Goal: Task Accomplishment & Management: Complete application form

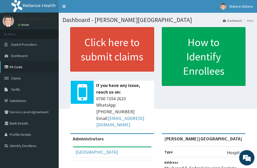
click at [27, 66] on link "PA Code" at bounding box center [29, 66] width 59 height 11
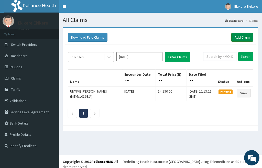
click at [243, 36] on link "Add Claim" at bounding box center [242, 37] width 22 height 9
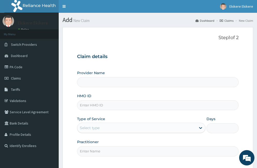
type input "[PERSON_NAME][GEOGRAPHIC_DATA]"
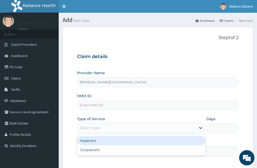
click at [91, 128] on div "Select type" at bounding box center [90, 127] width 20 height 5
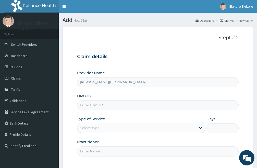
click at [107, 102] on input "HMO ID" at bounding box center [158, 105] width 162 height 10
type input "CGM/10003/A"
click at [110, 128] on div "Select type" at bounding box center [136, 128] width 119 height 8
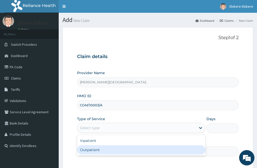
click at [100, 152] on div "Outpatient" at bounding box center [141, 149] width 129 height 9
type input "1"
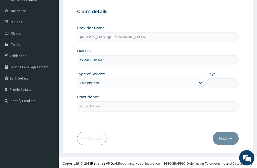
scroll to position [47, 0]
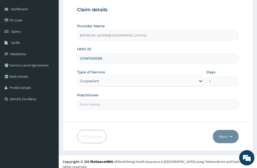
click at [99, 105] on input "Practitioner" at bounding box center [158, 104] width 162 height 10
type input "DR CHIDI"
click at [223, 137] on button "Next" at bounding box center [226, 136] width 26 height 13
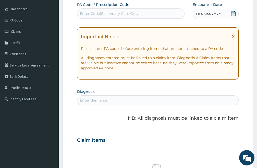
click at [134, 13] on div "Enter Code(Secondary Care Only)" at bounding box center [110, 13] width 60 height 5
paste input "PA/4C8C59"
type input "PA/4C8C59"
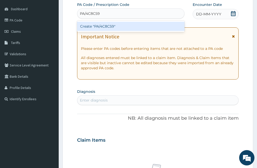
click at [112, 27] on div "Create "PA/4C8C59"" at bounding box center [131, 26] width 108 height 9
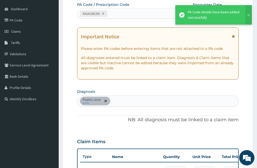
scroll to position [55, 0]
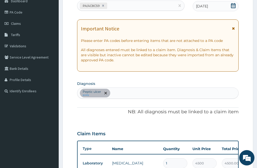
click at [117, 92] on div "Peptic ulcer query" at bounding box center [157, 93] width 161 height 11
type input "SEPSIS"
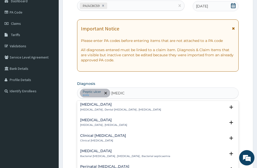
scroll to position [51, 0]
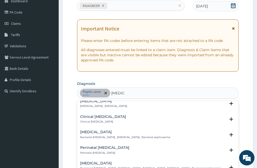
click at [96, 117] on h4 "Clinical sepsis" at bounding box center [103, 117] width 46 height 4
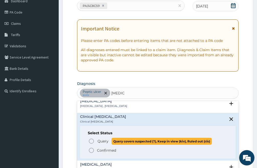
click at [91, 141] on icon "status option query" at bounding box center [91, 141] width 6 height 6
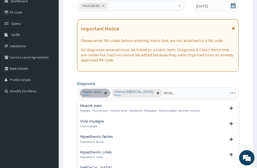
type input "MYALG"
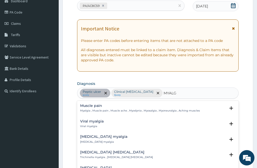
click at [91, 105] on h4 "Muscle pain" at bounding box center [140, 106] width 120 height 4
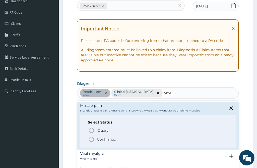
click at [91, 139] on icon "status option filled" at bounding box center [91, 139] width 6 height 6
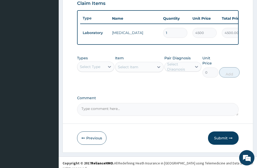
scroll to position [191, 0]
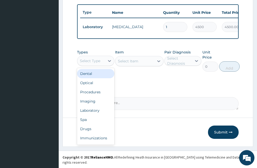
click at [116, 65] on div "Types option Dental focused, 1 of 10. 10 results available. Use Up and Down to …" at bounding box center [158, 60] width 162 height 27
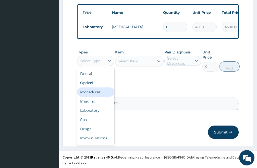
click at [98, 97] on div "Procedures" at bounding box center [95, 91] width 37 height 9
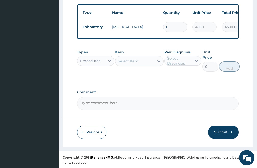
click at [142, 65] on div "Select Item" at bounding box center [135, 61] width 39 height 8
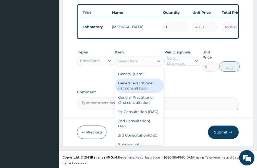
click at [134, 91] on div "General Practitioner (1st consultation)" at bounding box center [139, 85] width 49 height 14
type input "3000"
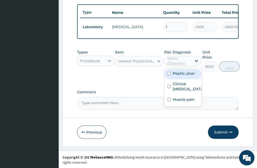
click at [195, 63] on icon at bounding box center [196, 60] width 5 height 5
click at [168, 75] on input "checkbox" at bounding box center [169, 73] width 3 height 3
checkbox input "true"
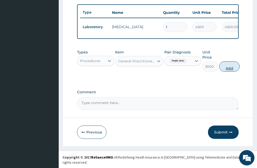
click at [227, 72] on button "Add" at bounding box center [230, 66] width 20 height 10
type input "0"
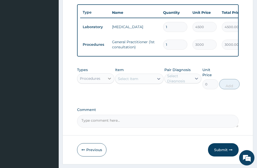
click at [108, 81] on icon at bounding box center [109, 78] width 5 height 5
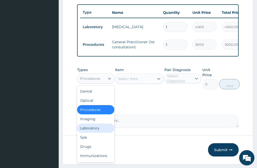
click at [97, 133] on div "Laboratory" at bounding box center [95, 127] width 37 height 9
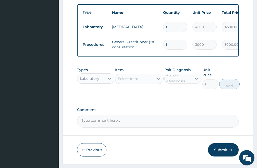
click at [147, 83] on div "Select Item" at bounding box center [135, 79] width 39 height 8
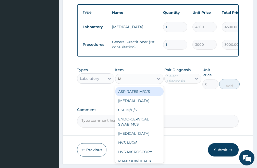
type input "MP"
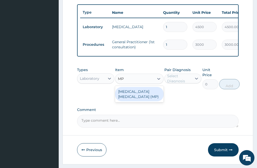
click at [142, 98] on div "MALARIA PARASITE (MP)" at bounding box center [139, 94] width 49 height 14
type input "1500"
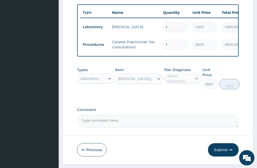
click at [197, 81] on icon at bounding box center [196, 78] width 5 height 5
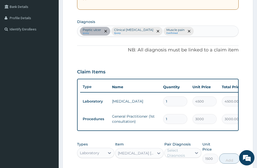
scroll to position [63, 0]
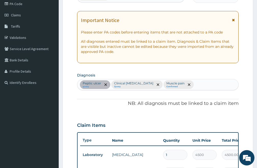
click at [189, 85] on div "Peptic ulcer query Clinical sepsis Query Muscle pain Confirmed" at bounding box center [157, 84] width 161 height 11
type input "PLASMOD"
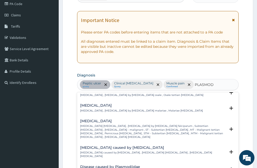
scroll to position [51, 0]
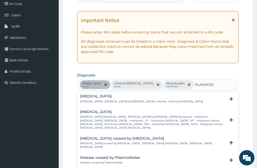
click at [106, 117] on p "Falciparum malaria , Malignant tertian malaria , Malaria by Plasmodium falcipar…" at bounding box center [153, 122] width 146 height 15
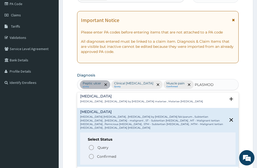
click at [91, 153] on icon "status option filled" at bounding box center [91, 156] width 6 height 6
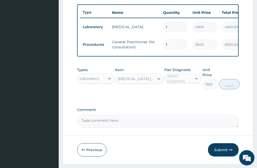
scroll to position [209, 0]
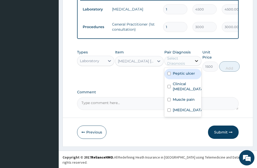
click at [195, 63] on icon at bounding box center [196, 60] width 5 height 5
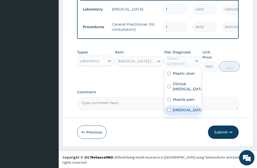
click at [169, 111] on input "checkbox" at bounding box center [169, 109] width 3 height 3
checkbox input "true"
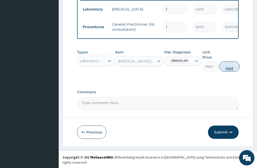
click at [229, 71] on button "Add" at bounding box center [230, 66] width 20 height 10
type input "0"
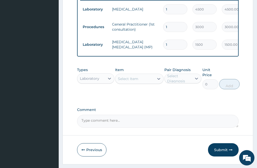
click at [137, 81] on div "Select Item" at bounding box center [128, 78] width 20 height 5
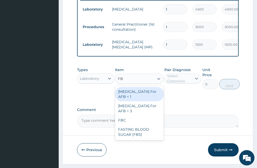
type input "FBC"
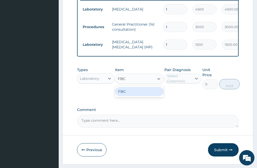
click at [129, 96] on div "FBC" at bounding box center [139, 91] width 49 height 9
type input "3000"
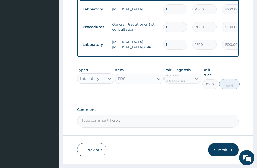
click at [195, 81] on icon at bounding box center [196, 78] width 5 height 5
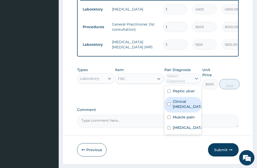
click at [168, 106] on input "checkbox" at bounding box center [169, 104] width 3 height 3
checkbox input "true"
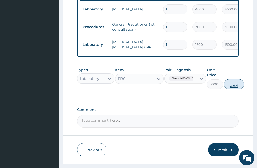
click at [230, 89] on button "Add" at bounding box center [234, 84] width 20 height 10
type input "0"
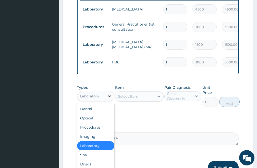
click at [109, 99] on icon at bounding box center [109, 96] width 5 height 5
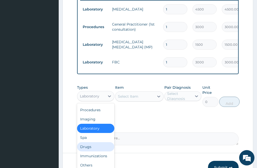
click at [90, 151] on div "Drugs" at bounding box center [95, 146] width 37 height 9
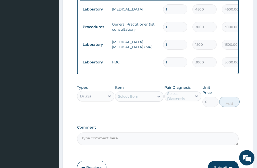
click at [148, 100] on div "Select Item" at bounding box center [135, 96] width 39 height 8
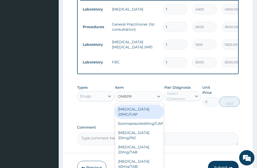
type input "OMEPRA"
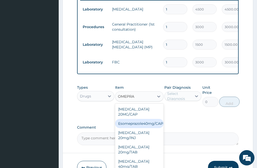
scroll to position [5, 0]
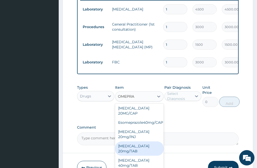
click at [129, 147] on div "OMEPRAZOLE 20mg/TAB" at bounding box center [139, 148] width 49 height 14
type input "150"
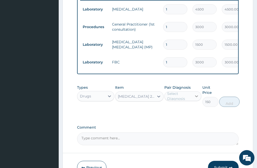
click at [197, 99] on icon at bounding box center [196, 96] width 5 height 5
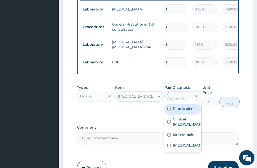
click at [168, 110] on input "checkbox" at bounding box center [169, 108] width 3 height 3
checkbox input "true"
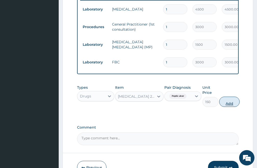
click at [228, 107] on button "Add" at bounding box center [230, 102] width 20 height 10
type input "0"
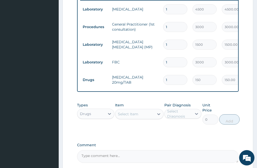
type input "10"
type input "1500.00"
type input "11"
type input "1650.00"
type input "9"
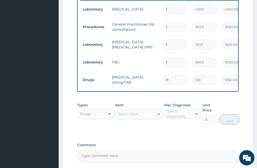
type input "1350.00"
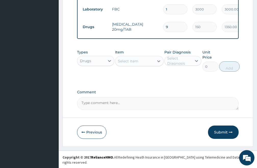
type input "9"
click at [142, 65] on div "Select Item" at bounding box center [135, 61] width 39 height 8
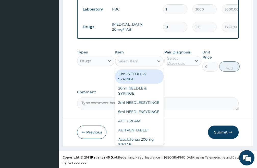
click at [170, 26] on input "9" at bounding box center [175, 27] width 24 height 10
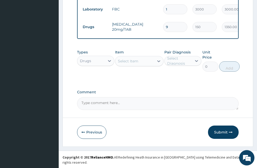
type input "0.00"
type input "1"
type input "150.00"
type input "10"
type input "1500.00"
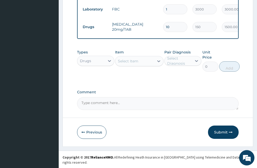
type input "10"
click at [137, 63] on div "Select Item" at bounding box center [128, 61] width 20 height 5
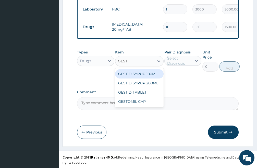
type input "GESTI"
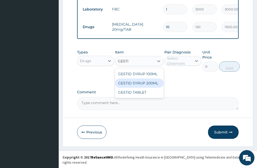
click at [143, 86] on div "GESTID SYRUP 200ML" at bounding box center [139, 82] width 49 height 9
type input "2000"
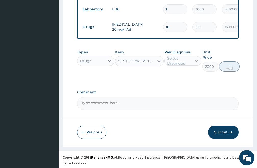
click at [197, 63] on icon at bounding box center [196, 60] width 5 height 5
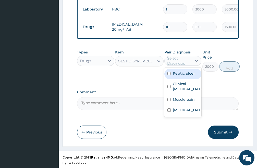
click at [170, 75] on input "checkbox" at bounding box center [169, 73] width 3 height 3
checkbox input "true"
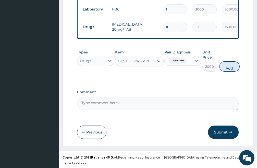
click at [229, 72] on button "Add" at bounding box center [230, 66] width 20 height 10
type input "0"
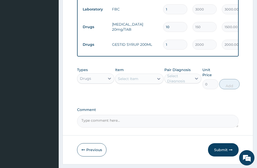
click at [141, 83] on div "Select Item" at bounding box center [135, 79] width 39 height 8
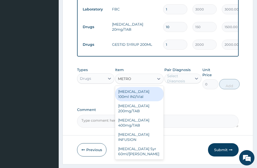
type input "METRON"
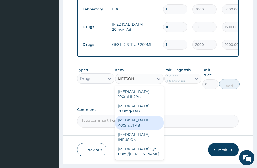
click at [138, 129] on div "METRONIDAZOLE 400mg/TAB" at bounding box center [139, 123] width 49 height 14
type input "120"
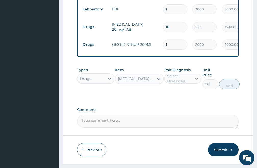
click at [197, 81] on icon at bounding box center [196, 78] width 5 height 5
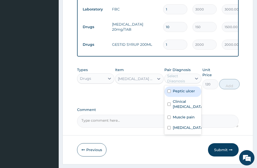
click at [168, 93] on input "checkbox" at bounding box center [169, 90] width 3 height 3
checkbox input "true"
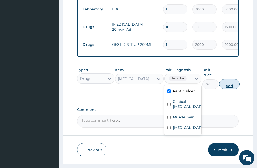
click at [231, 89] on button "Add" at bounding box center [230, 84] width 20 height 10
type input "0"
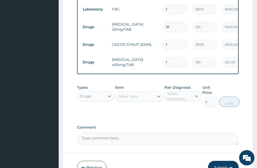
type input "15"
type input "1800.00"
type input "15"
click at [140, 100] on div "Select Item" at bounding box center [135, 96] width 39 height 8
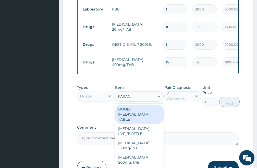
type input "PARACE"
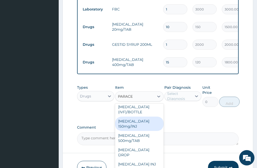
scroll to position [51, 0]
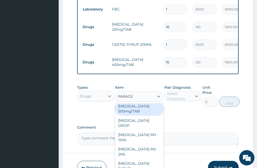
click at [135, 115] on div "PARACETAMOL 500mg/TAB" at bounding box center [139, 109] width 49 height 14
type input "30"
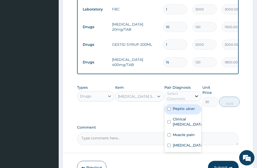
click at [196, 99] on icon at bounding box center [196, 96] width 5 height 5
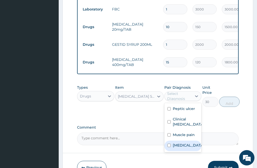
click at [168, 147] on input "checkbox" at bounding box center [169, 145] width 3 height 3
checkbox input "true"
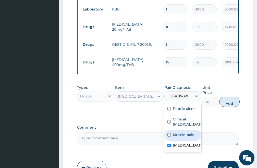
drag, startPoint x: 230, startPoint y: 106, endPoint x: 210, endPoint y: 92, distance: 24.1
click at [230, 106] on button "Add" at bounding box center [230, 102] width 20 height 10
type input "0"
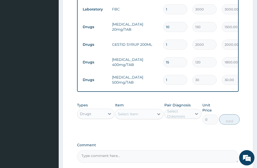
type input "18"
type input "540.00"
type input "18"
click at [144, 118] on div "Select Item" at bounding box center [135, 114] width 39 height 8
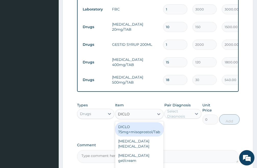
type input "DICLOF"
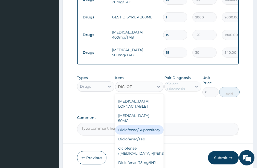
scroll to position [100, 0]
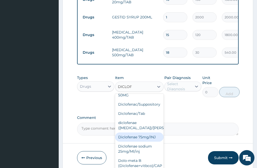
click at [145, 138] on div "Diclofenae 75mg/INJ" at bounding box center [139, 136] width 49 height 9
type input "500"
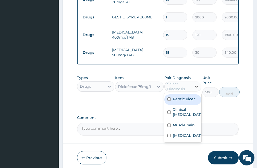
click at [196, 89] on icon at bounding box center [196, 86] width 5 height 5
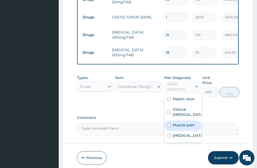
click at [170, 125] on input "checkbox" at bounding box center [169, 124] width 3 height 3
checkbox input "true"
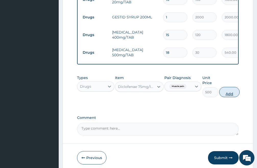
click at [228, 96] on button "Add" at bounding box center [230, 92] width 20 height 10
type input "0"
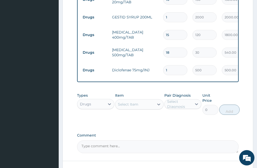
click at [134, 107] on div "Select Item" at bounding box center [128, 104] width 20 height 5
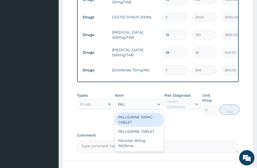
type input "PALU"
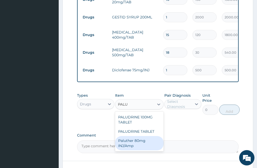
click at [143, 145] on div "Paluther 80mg INJ/Amp" at bounding box center [139, 143] width 49 height 14
type input "1000"
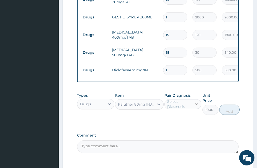
click at [195, 107] on icon at bounding box center [196, 104] width 5 height 5
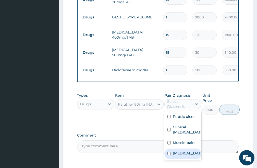
click at [169, 155] on input "checkbox" at bounding box center [169, 153] width 3 height 3
checkbox input "true"
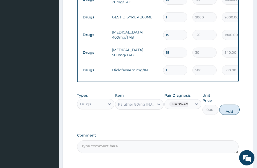
click at [230, 114] on button "Add" at bounding box center [230, 110] width 20 height 10
type input "0"
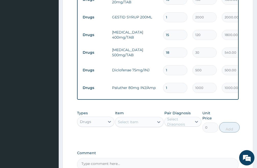
type input "0.00"
type input "6"
type input "6000.00"
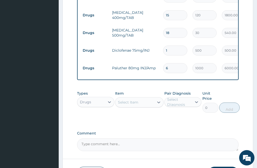
scroll to position [314, 0]
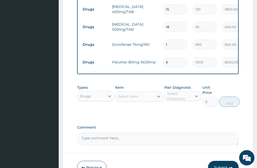
type input "6"
click at [146, 100] on div "Select Item" at bounding box center [135, 96] width 39 height 8
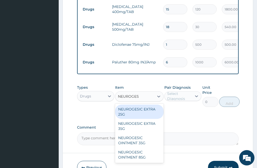
type input "NEUROGESI"
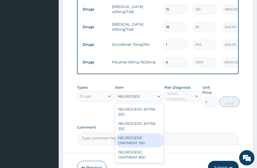
click at [132, 141] on div "NEUROGESIC OINTMENT 35G" at bounding box center [139, 140] width 49 height 14
type input "1500"
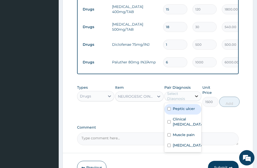
click at [196, 97] on icon at bounding box center [197, 96] width 3 height 2
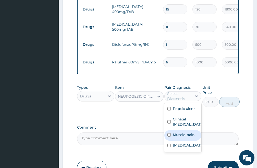
click at [169, 134] on input "checkbox" at bounding box center [169, 134] width 3 height 3
checkbox input "true"
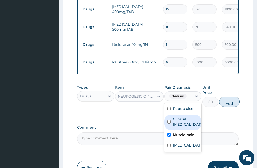
click at [227, 105] on button "Add" at bounding box center [230, 102] width 20 height 10
type input "0"
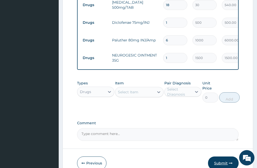
scroll to position [367, 0]
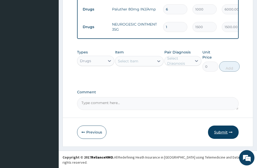
click at [224, 136] on button "Submit" at bounding box center [223, 132] width 31 height 13
